Goal: Find specific page/section: Find specific page/section

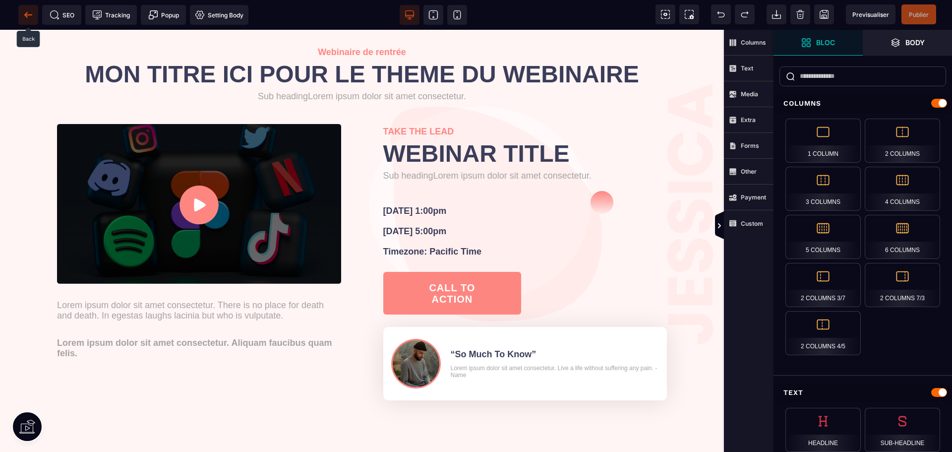
click at [29, 14] on icon at bounding box center [28, 15] width 10 height 10
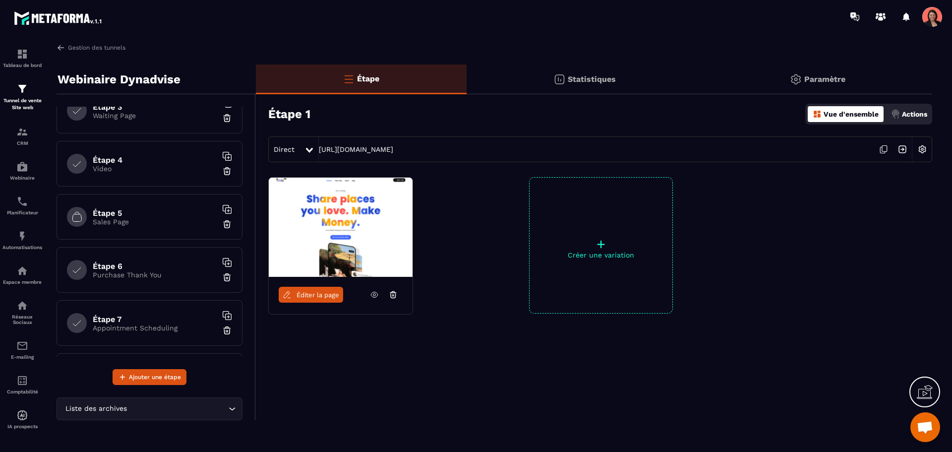
scroll to position [75, 0]
click at [150, 158] on h6 "Étape 3" at bounding box center [155, 156] width 124 height 9
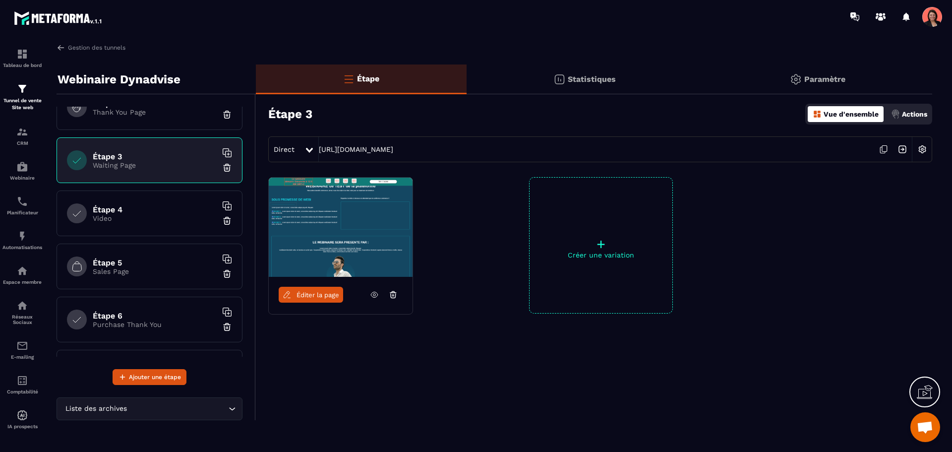
click at [318, 295] on span "Éditer la page" at bounding box center [317, 294] width 43 height 7
